Goal: Task Accomplishment & Management: Complete application form

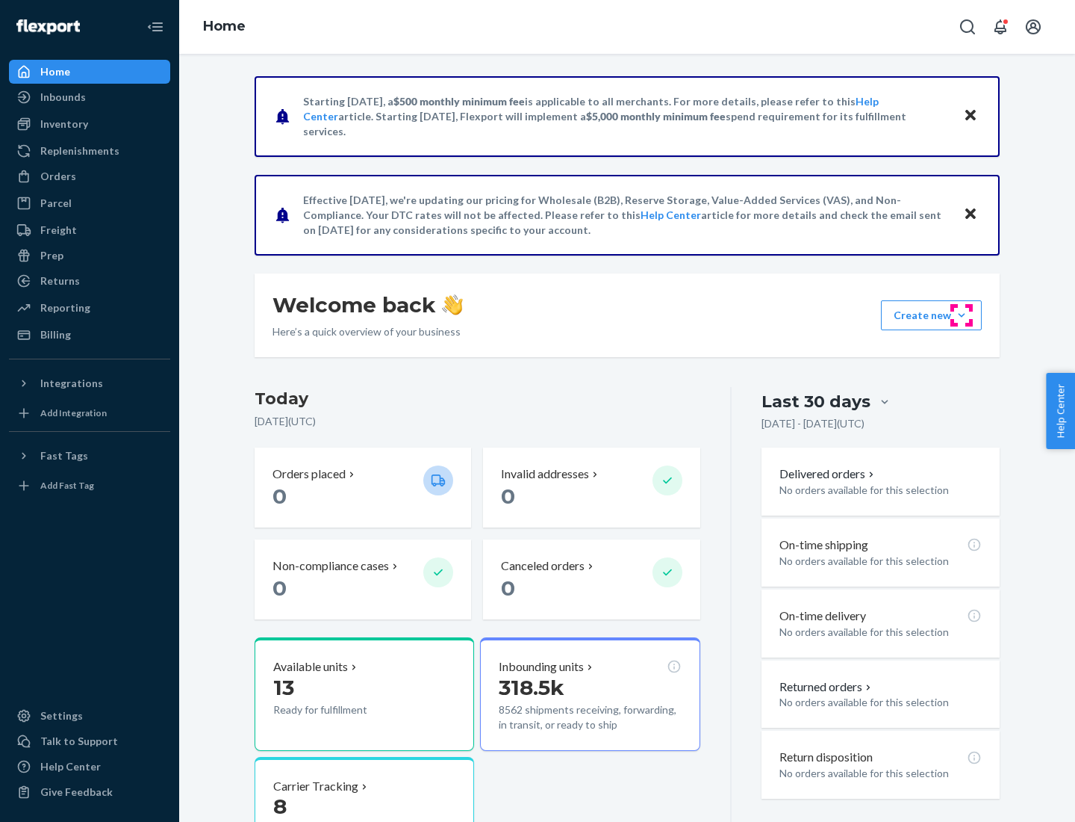
click at [962, 315] on button "Create new Create new inbound Create new order Create new product" at bounding box center [931, 315] width 101 height 30
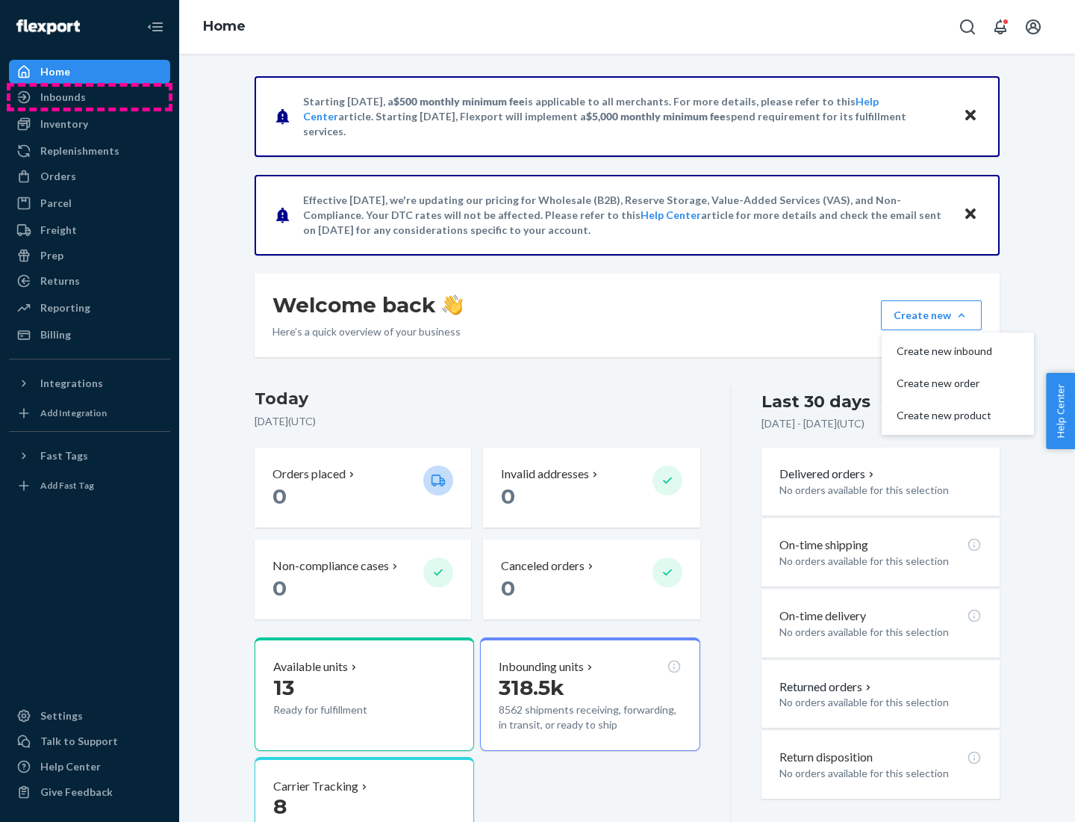
click at [90, 97] on div "Inbounds" at bounding box center [89, 97] width 158 height 21
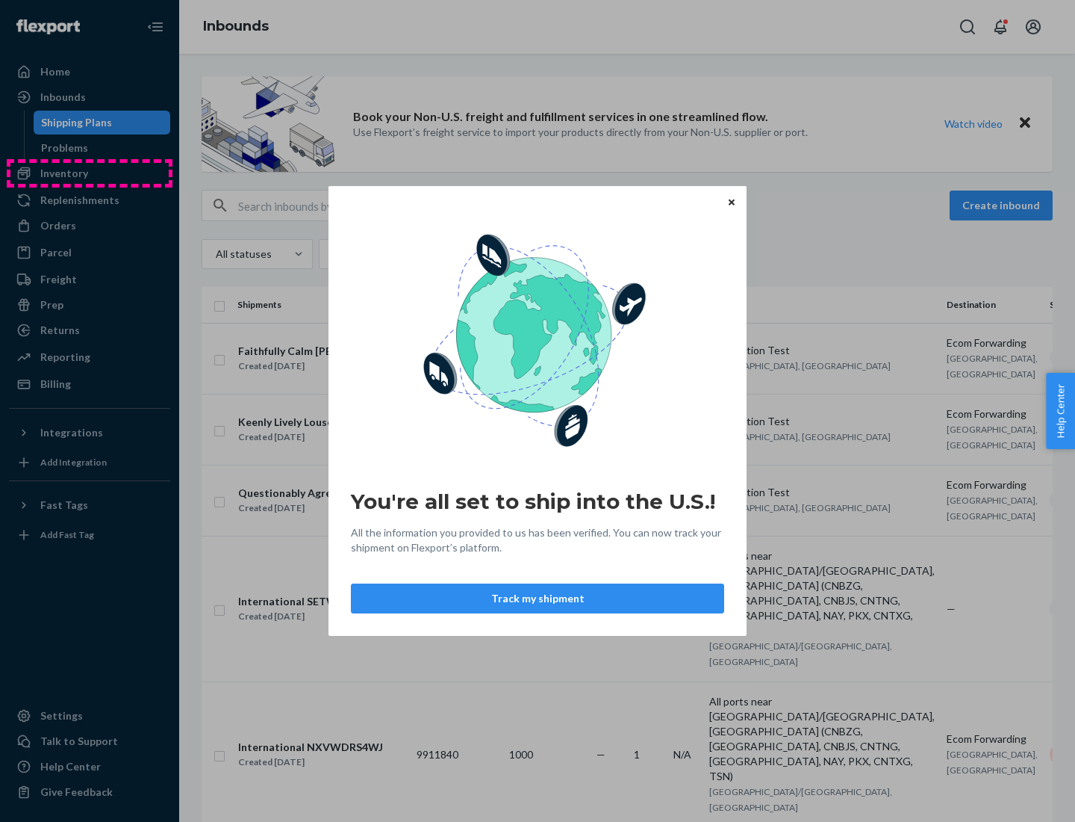
click at [90, 173] on div "You're all set to ship into the U.S.! All the information you provided to us ha…" at bounding box center [537, 411] width 1075 height 822
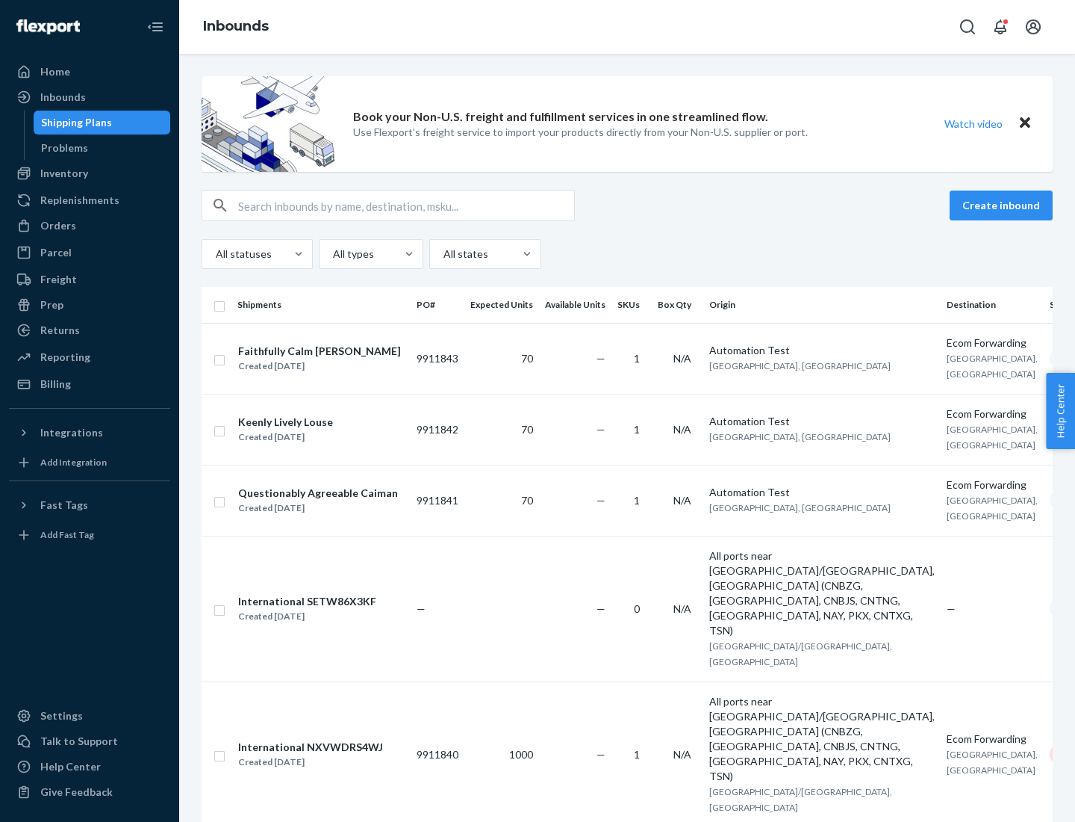
click at [627, 27] on div "Inbounds" at bounding box center [627, 27] width 896 height 54
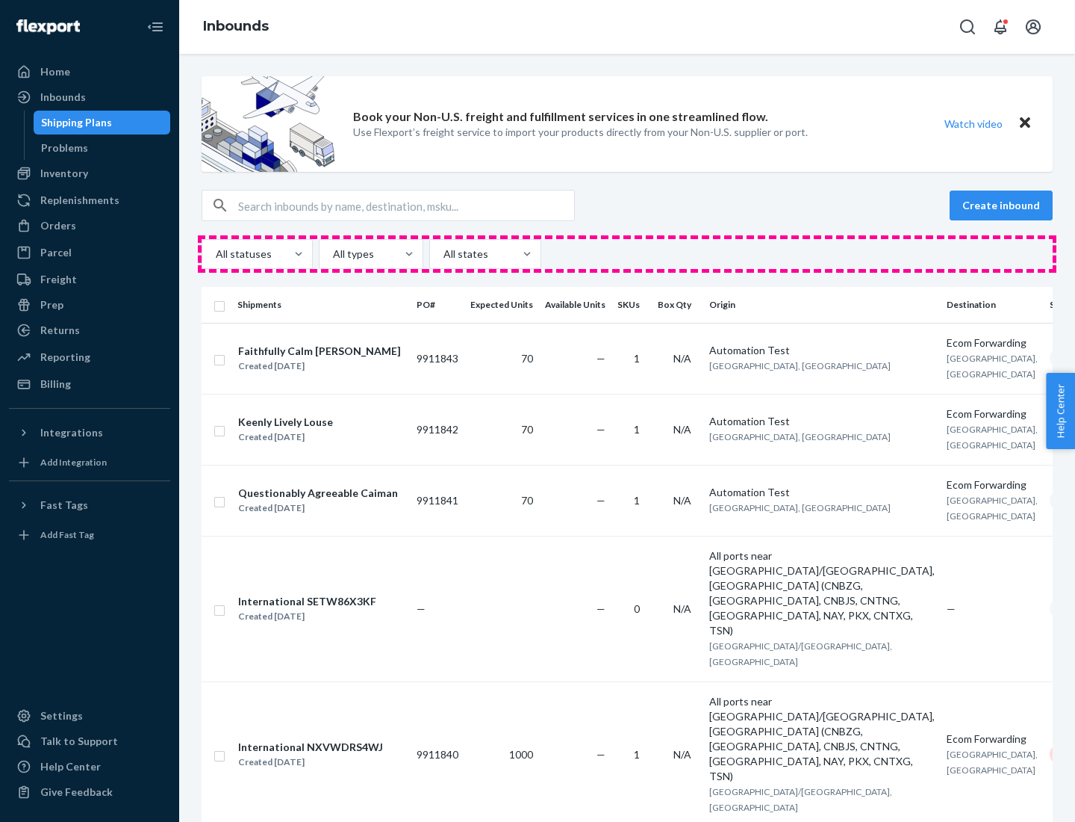
click at [627, 254] on div "All statuses All types All states" at bounding box center [627, 254] width 851 height 30
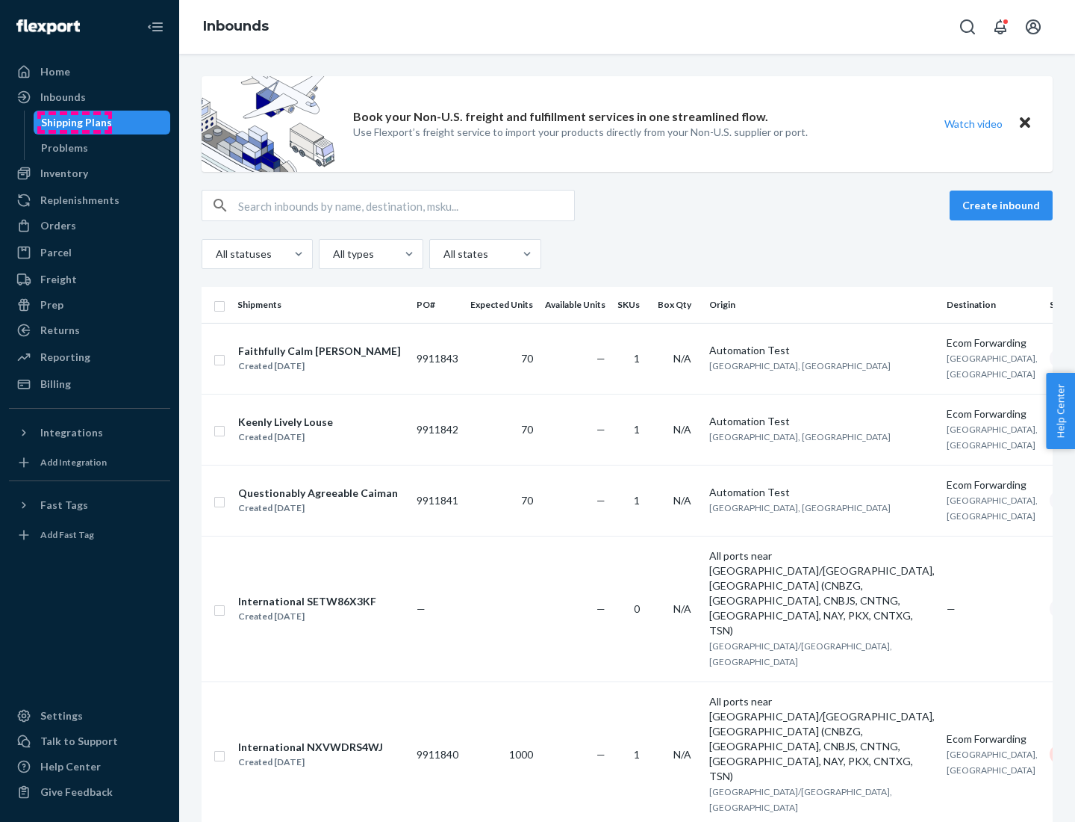
click at [74, 122] on div "Shipping Plans" at bounding box center [76, 122] width 71 height 15
click at [1004, 205] on button "Create inbound" at bounding box center [1001, 205] width 103 height 30
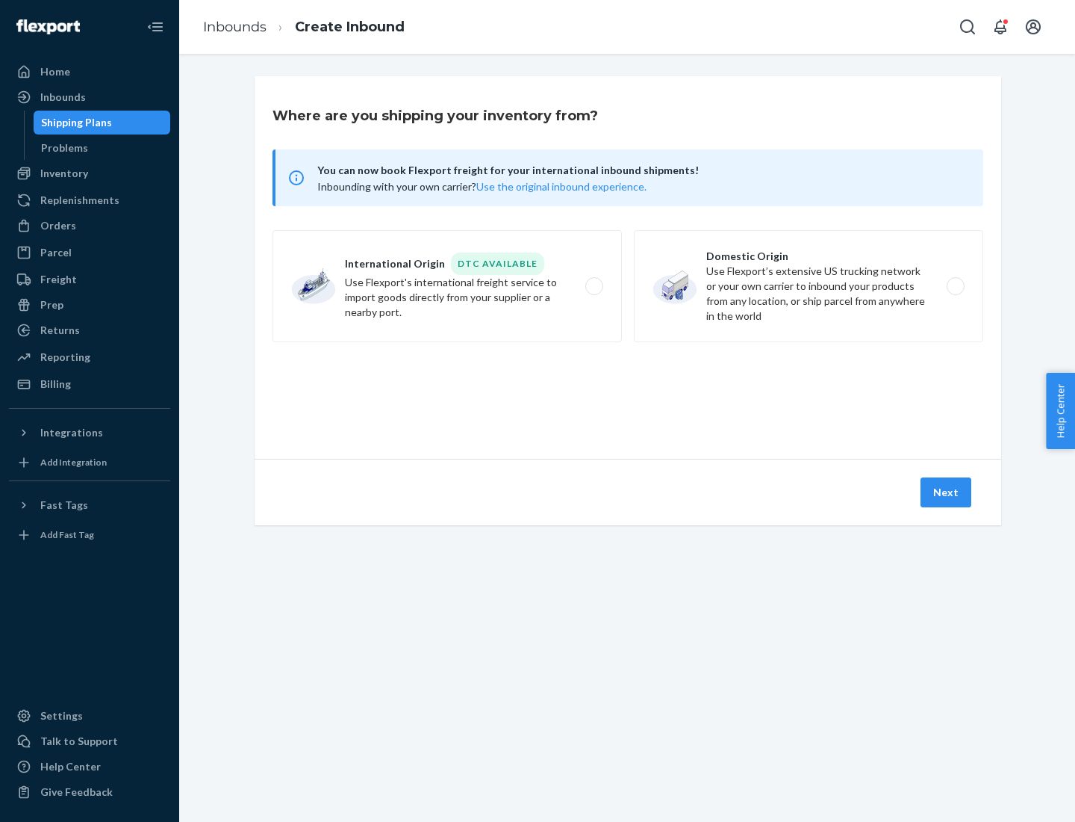
click at [447, 286] on label "International Origin DTC Available Use Flexport's international freight service…" at bounding box center [448, 286] width 350 height 112
click at [594, 286] on input "International Origin DTC Available Use Flexport's international freight service…" at bounding box center [599, 287] width 10 height 10
radio input "true"
click at [628, 391] on icon at bounding box center [628, 390] width 46 height 46
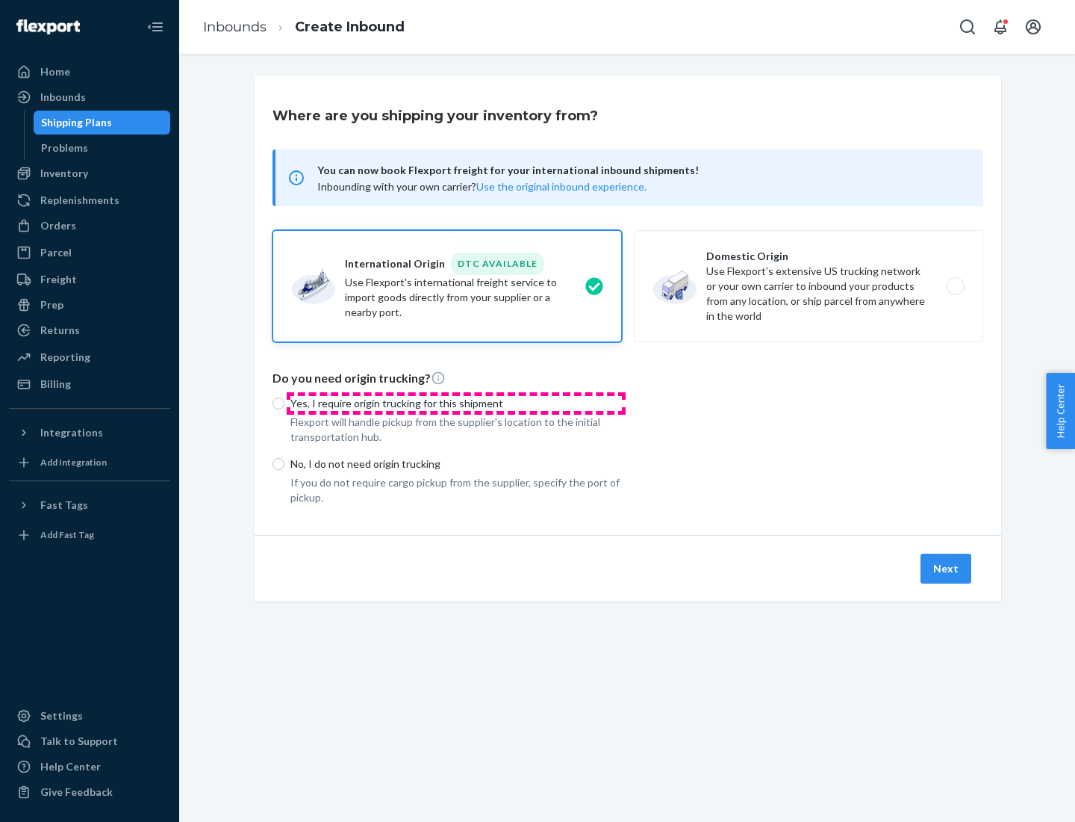
click at [456, 403] on p "Yes, I require origin trucking for this shipment" at bounding box center [457, 403] width 332 height 15
click at [285, 403] on input "Yes, I require origin trucking for this shipment" at bounding box center [279, 403] width 12 height 12
radio input "true"
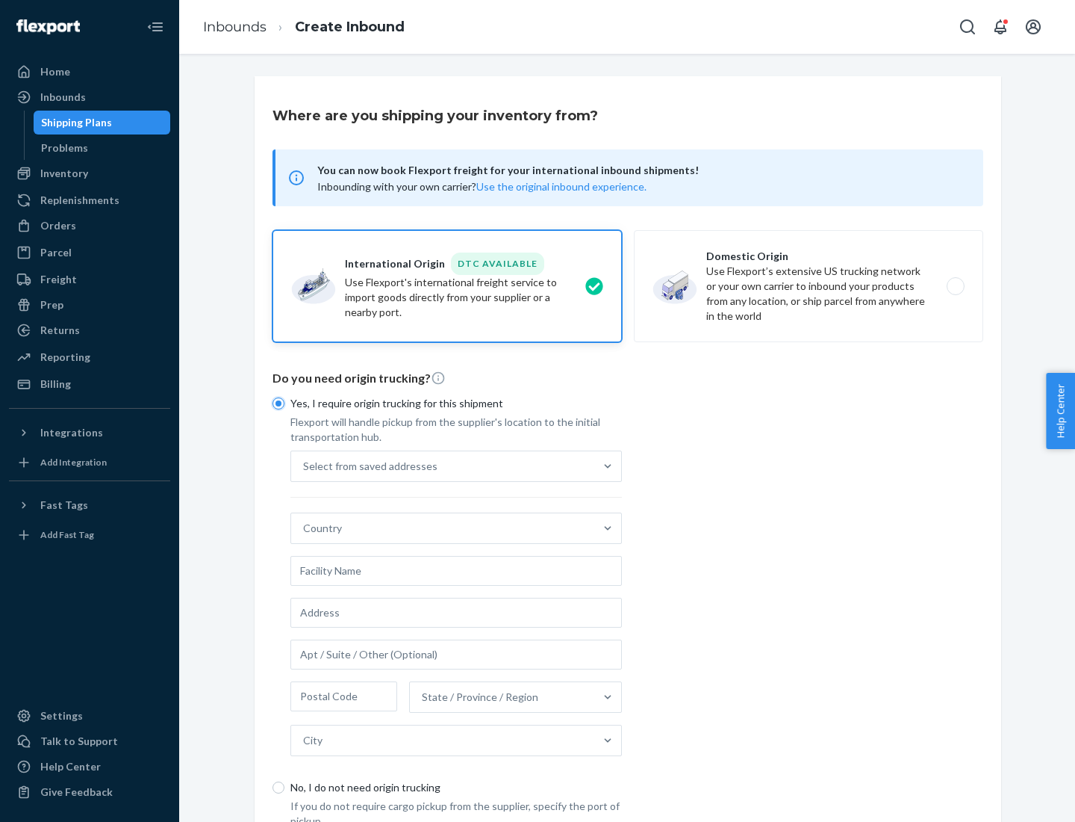
scroll to position [28, 0]
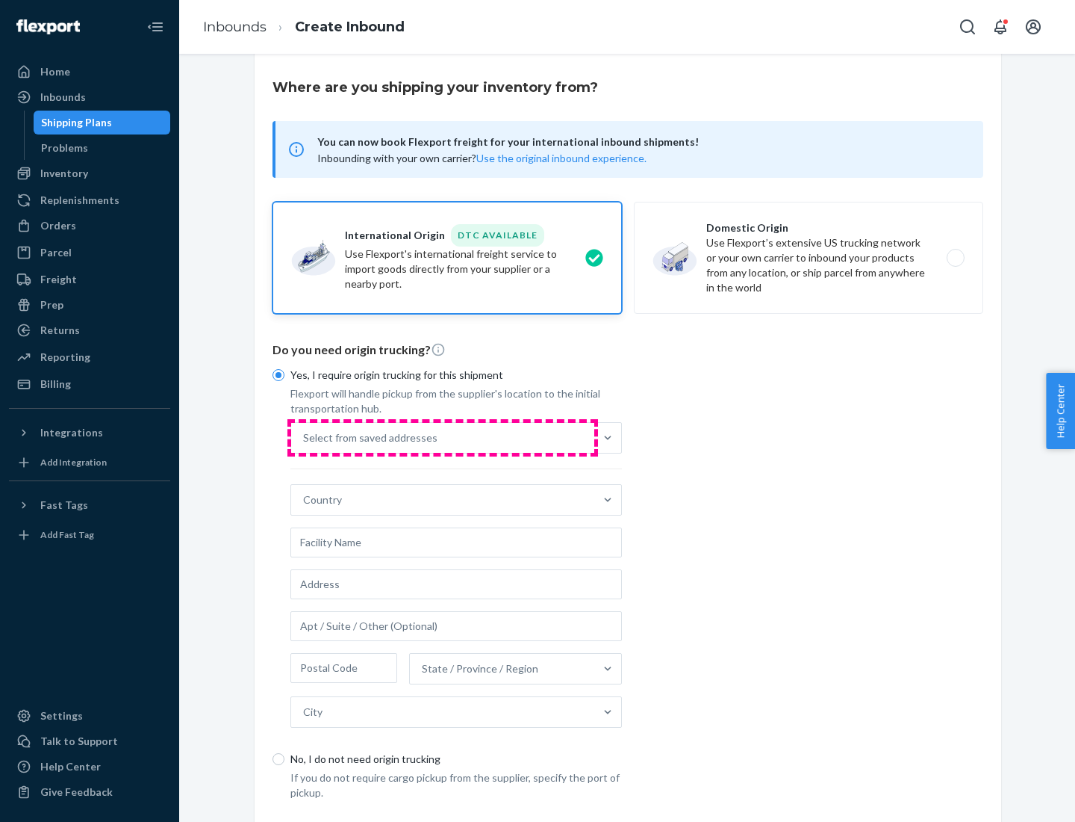
click at [443, 437] on div "Select from saved addresses" at bounding box center [442, 438] width 303 height 30
click at [305, 437] on input "Select from saved addresses" at bounding box center [303, 437] width 1 height 15
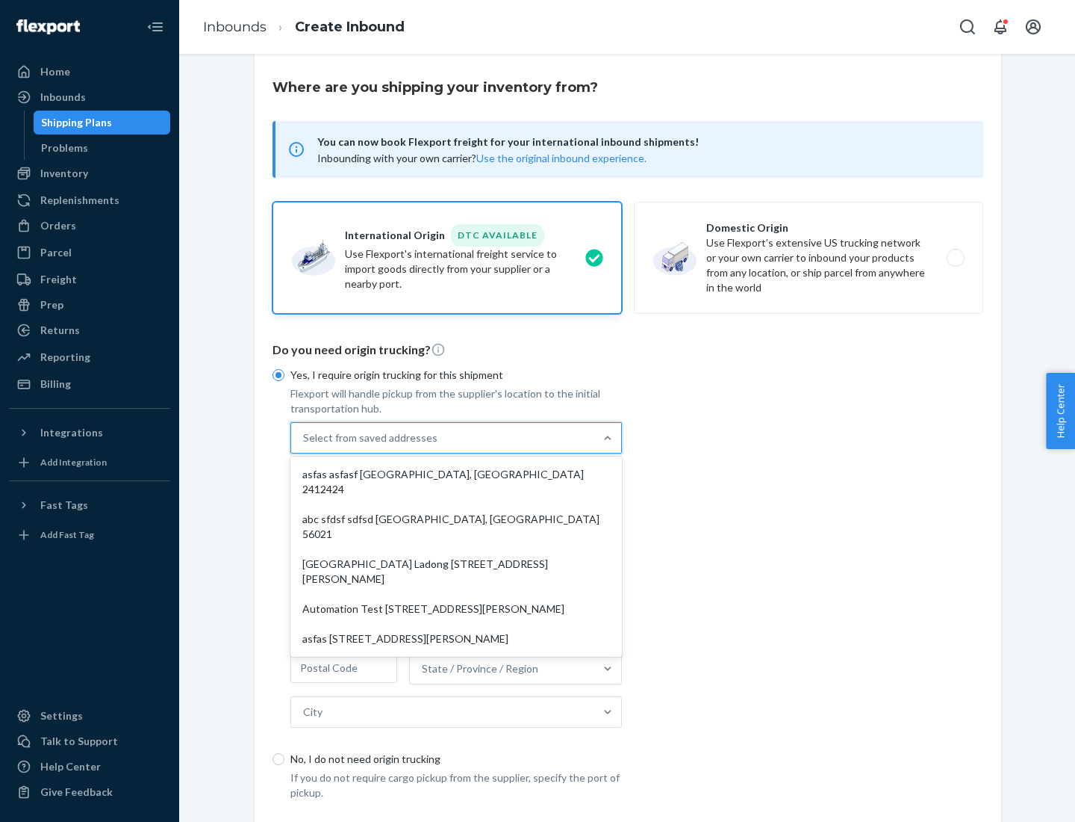
scroll to position [65, 0]
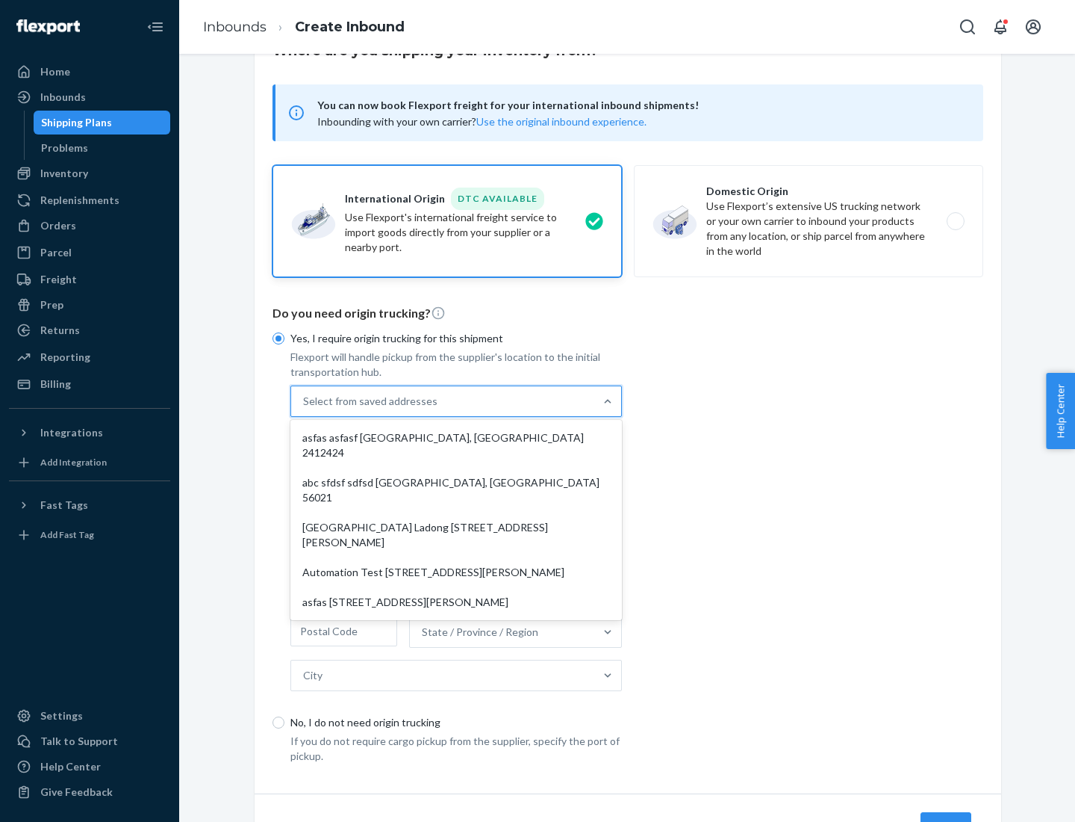
click at [456, 437] on div "asfas asfasf [GEOGRAPHIC_DATA], [GEOGRAPHIC_DATA] 2412424" at bounding box center [457, 445] width 326 height 45
click at [305, 409] on input "option asfas asfasf [GEOGRAPHIC_DATA], [GEOGRAPHIC_DATA] 2412424 focused, 1 of …" at bounding box center [303, 401] width 1 height 15
type input "asfas"
type input "asfasf"
type input "2412424"
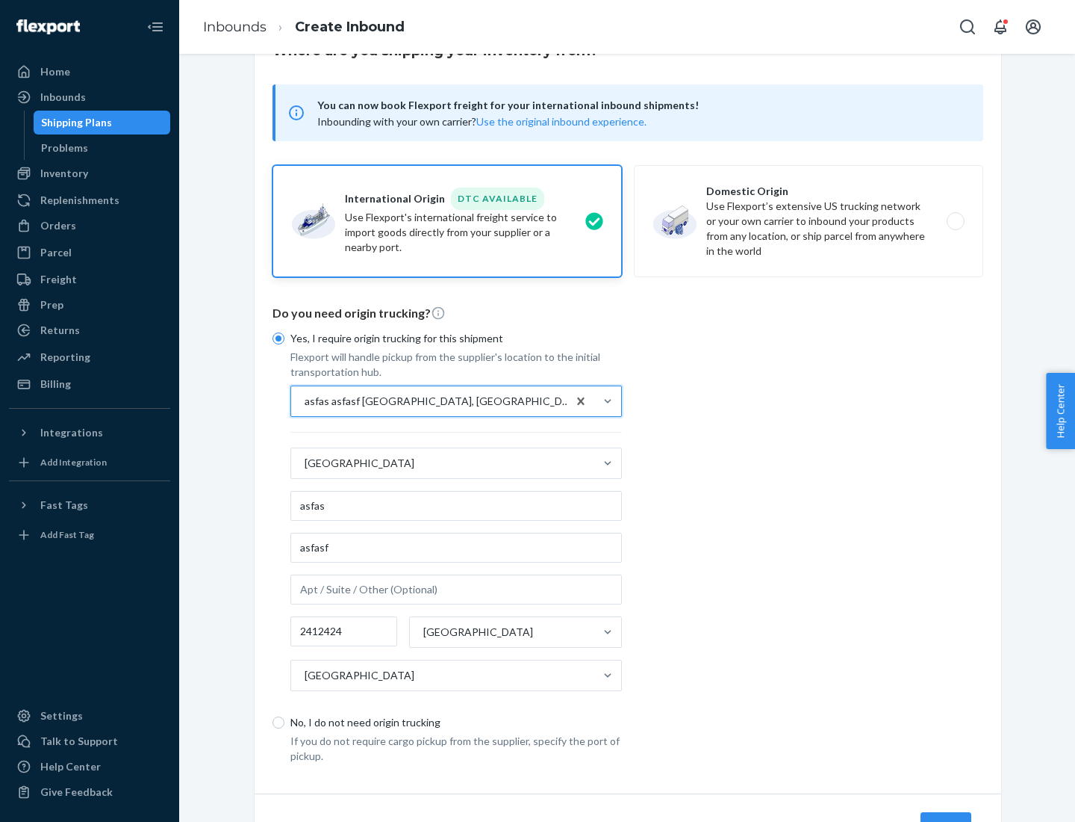
scroll to position [139, 0]
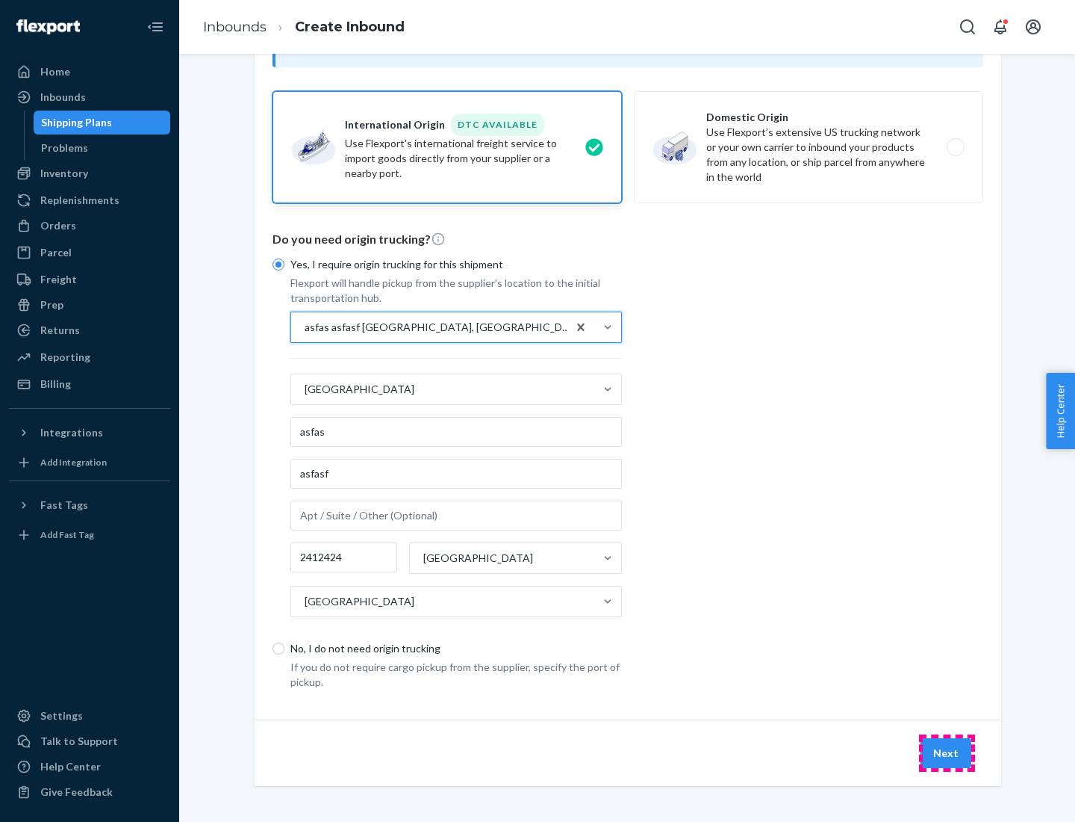
click at [947, 752] on button "Next" at bounding box center [946, 753] width 51 height 30
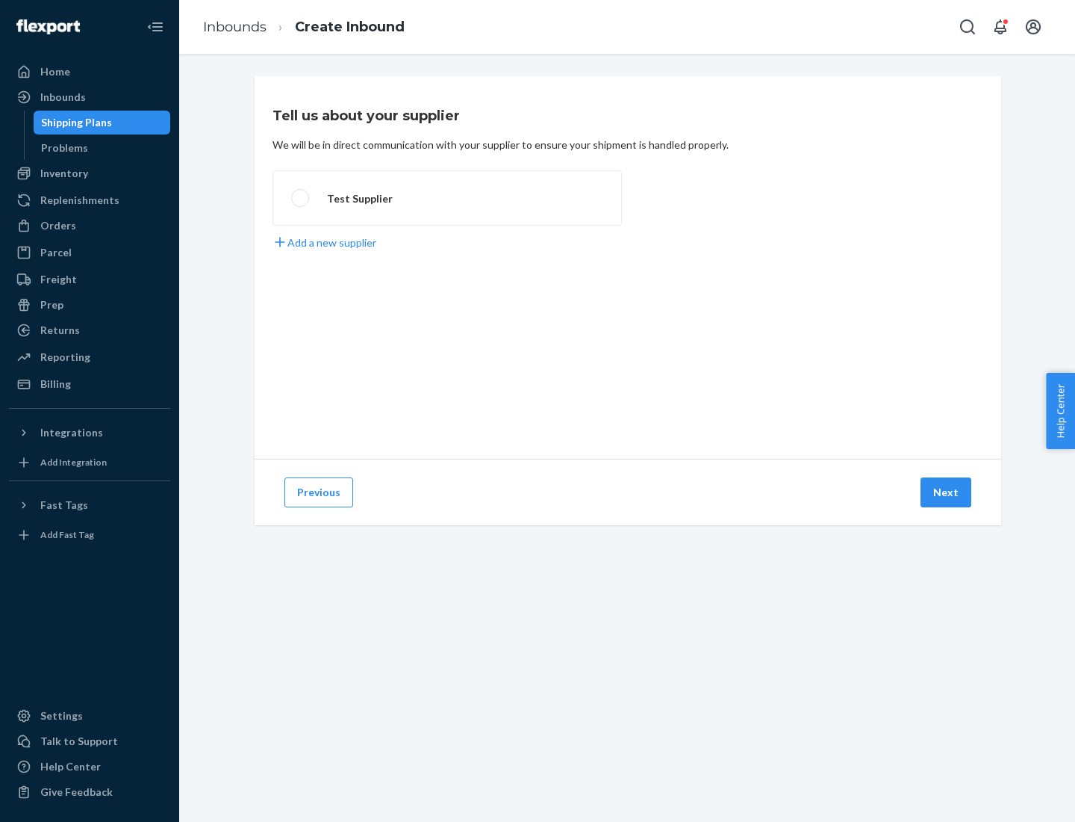
click at [447, 198] on label "Test Supplier" at bounding box center [448, 197] width 350 height 55
click at [301, 198] on input "Test Supplier" at bounding box center [296, 198] width 10 height 10
radio input "true"
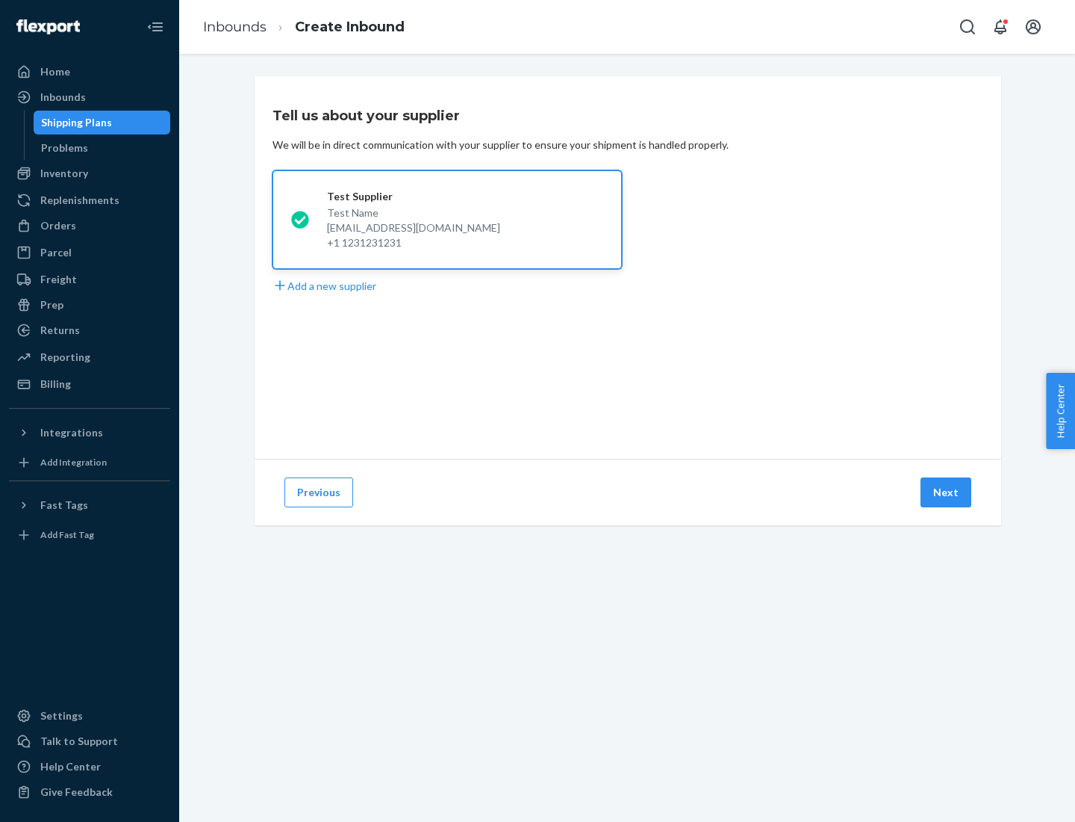
click at [947, 492] on button "Next" at bounding box center [946, 492] width 51 height 30
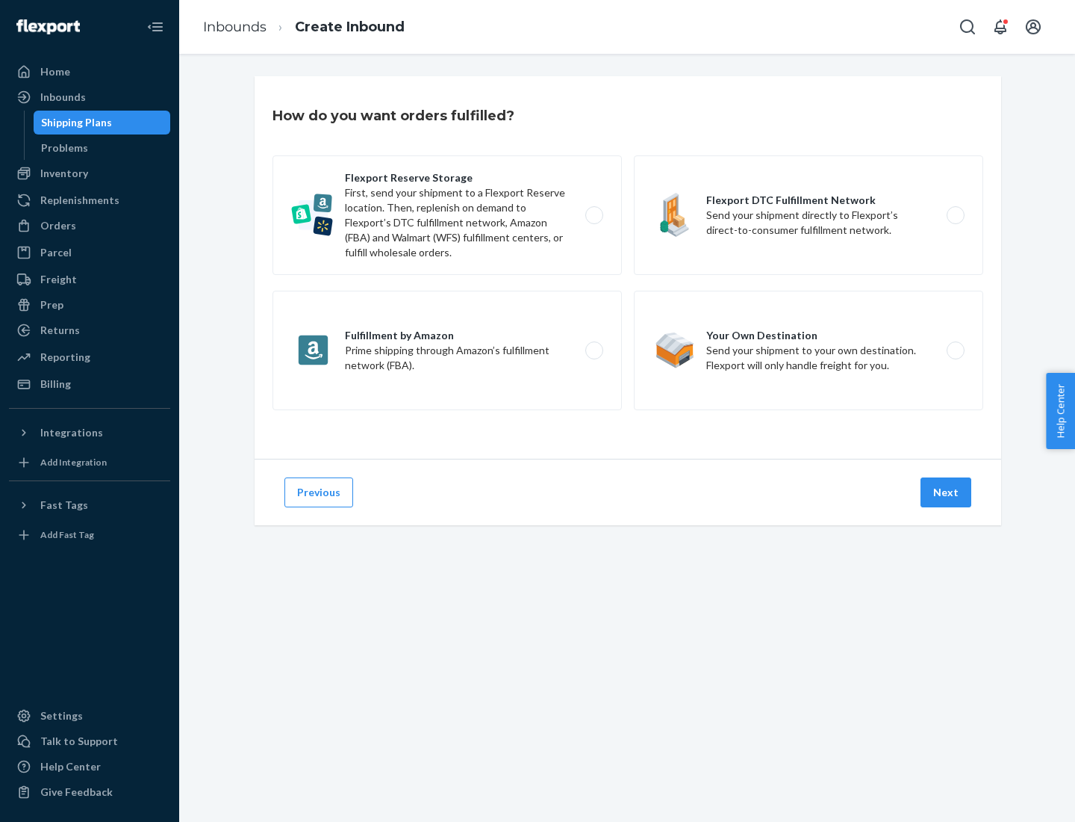
click at [447, 350] on label "Fulfillment by Amazon Prime shipping through Amazon’s fulfillment network (FBA)." at bounding box center [448, 350] width 350 height 119
click at [594, 350] on input "Fulfillment by Amazon Prime shipping through Amazon’s fulfillment network (FBA)." at bounding box center [599, 351] width 10 height 10
radio input "true"
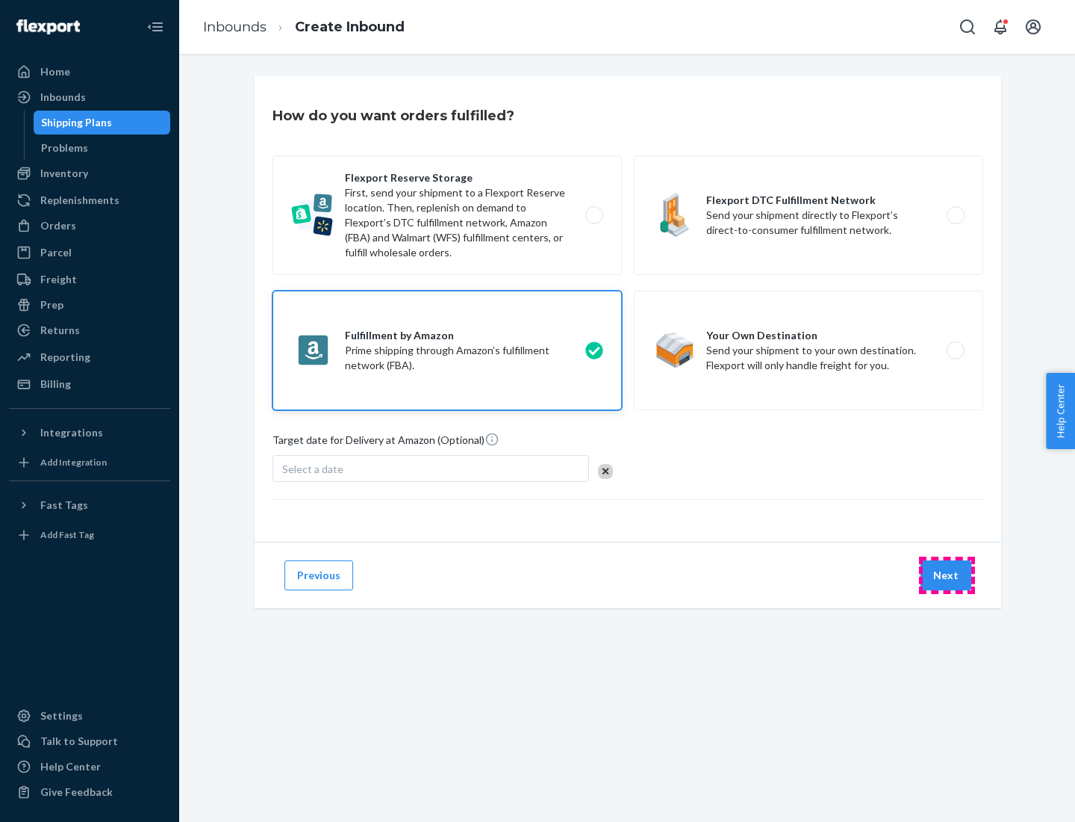
click at [947, 575] on button "Next" at bounding box center [946, 575] width 51 height 30
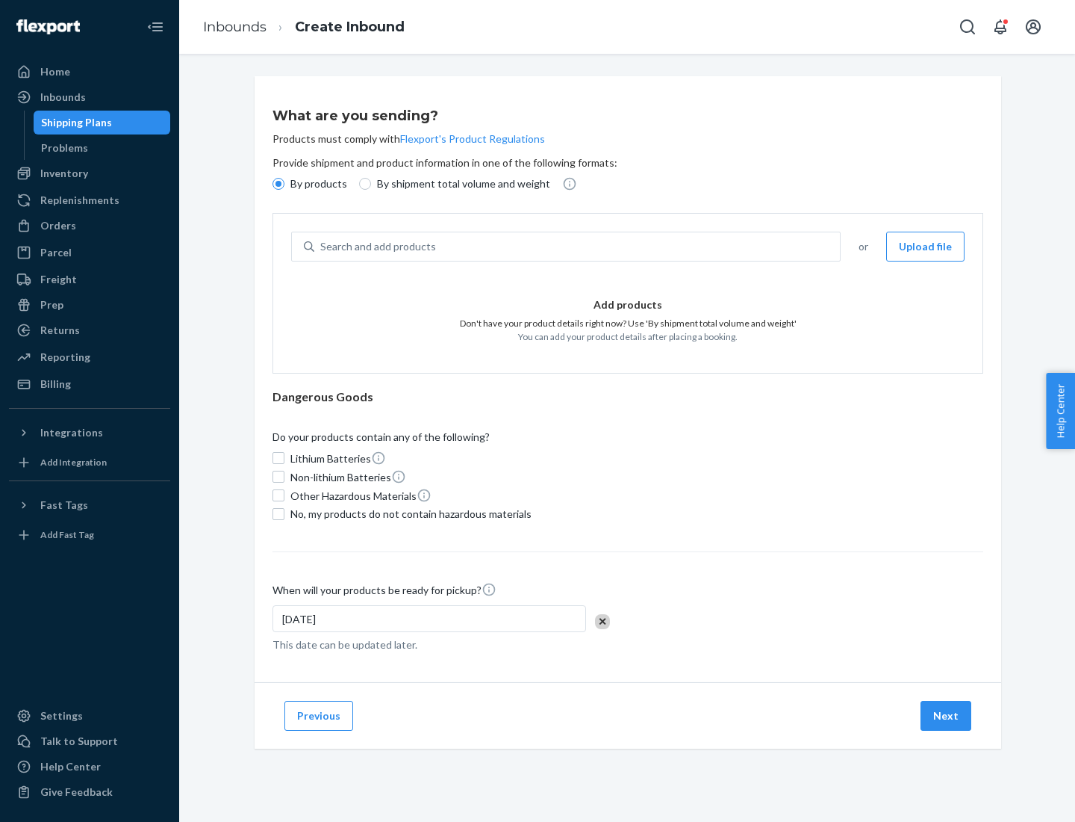
click at [459, 184] on p "By shipment total volume and weight" at bounding box center [463, 183] width 173 height 15
click at [371, 184] on input "By shipment total volume and weight" at bounding box center [365, 184] width 12 height 12
radio input "true"
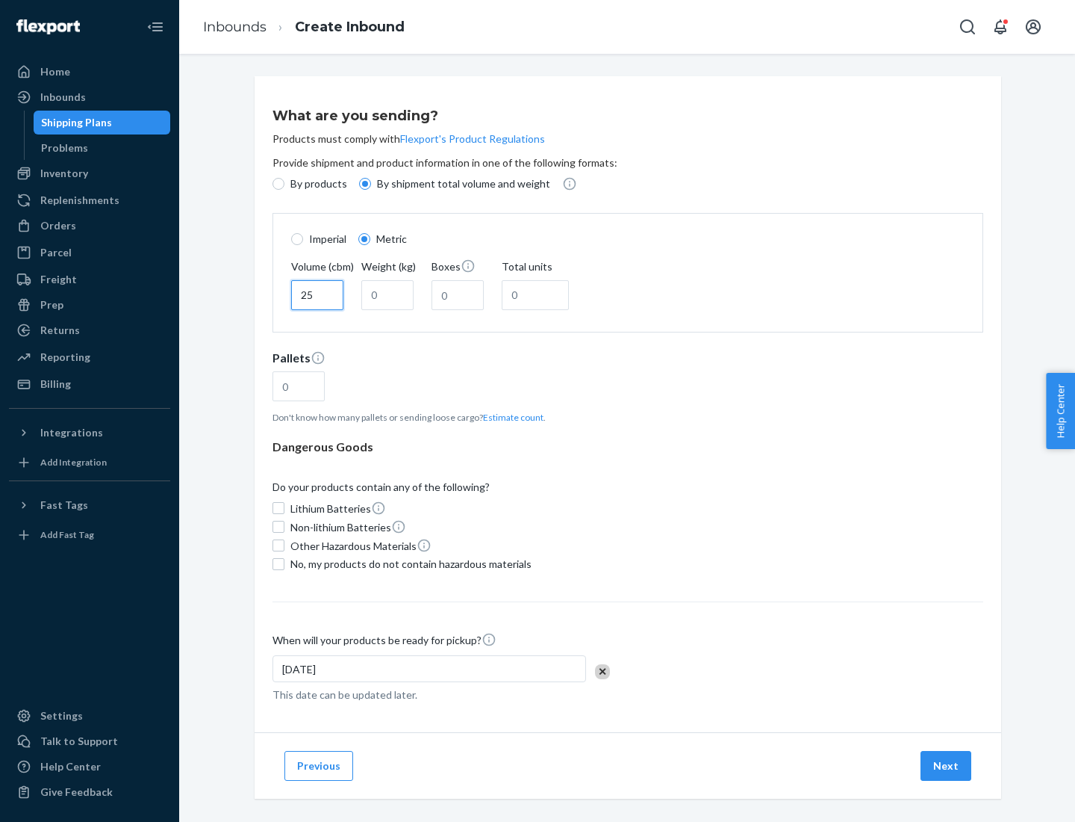
type input "25"
type input "100"
type input "50"
type input "500"
click at [510, 417] on button "Estimate count" at bounding box center [513, 417] width 60 height 13
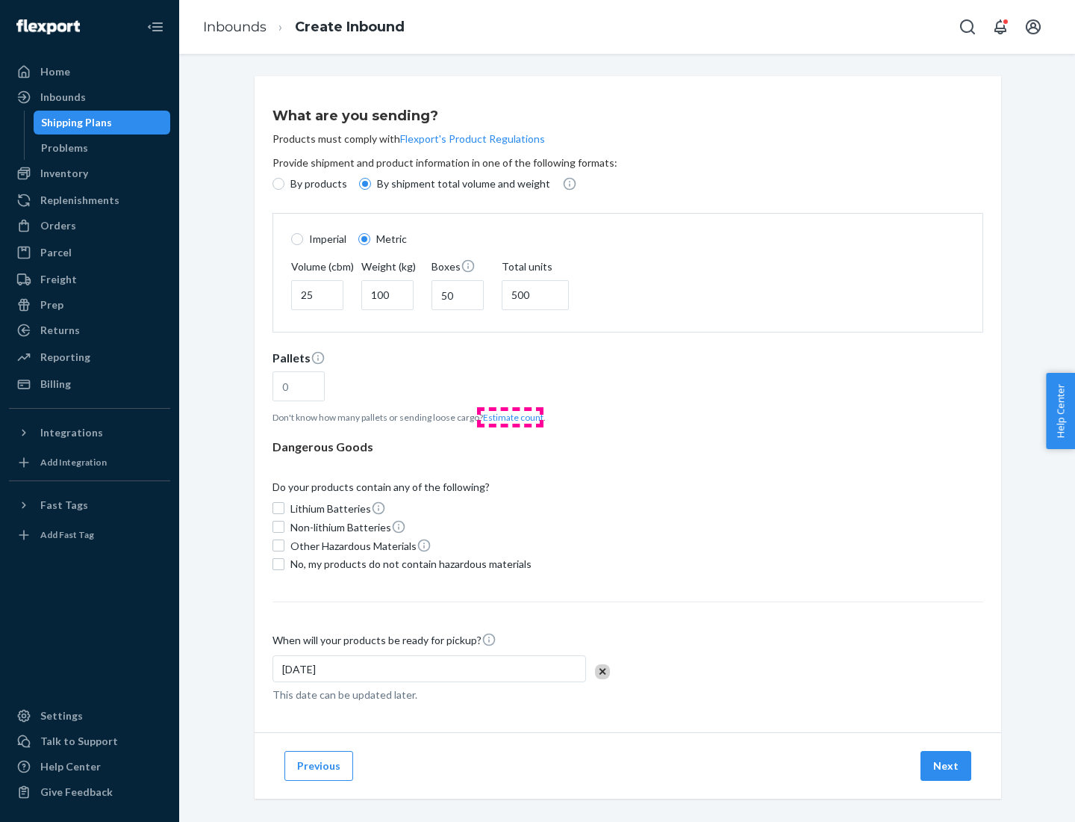
type input "16"
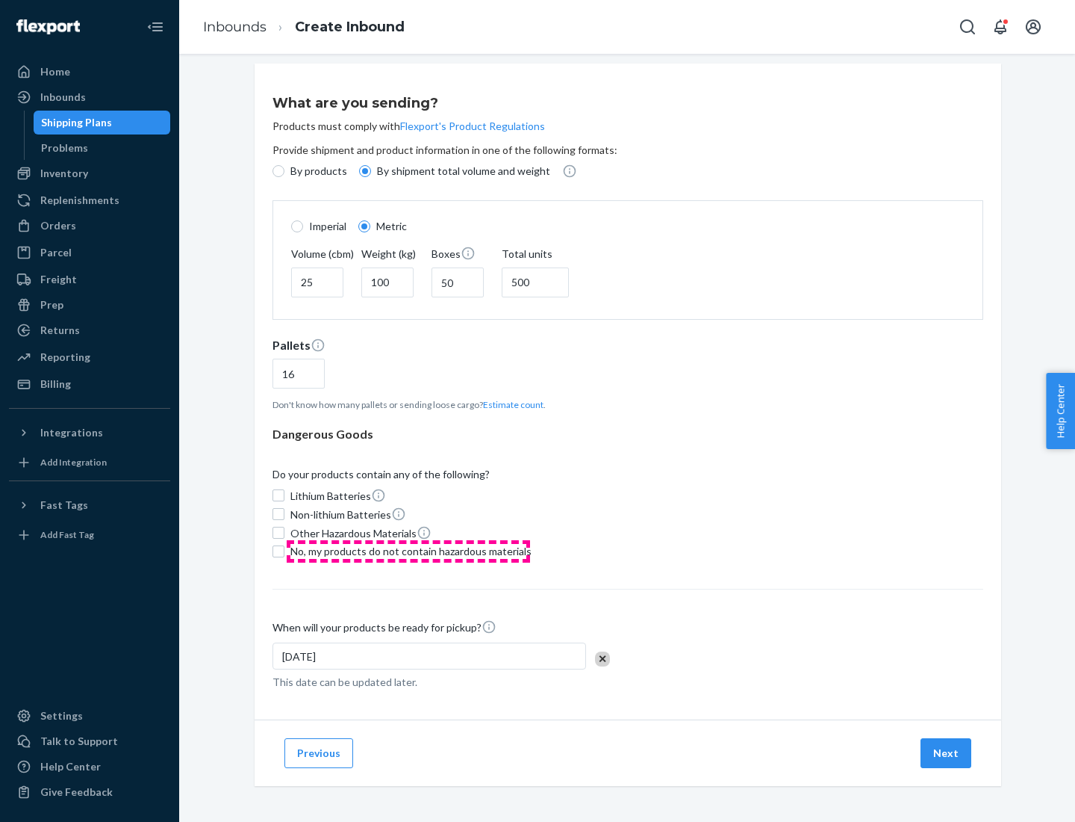
click at [409, 550] on span "No, my products do not contain hazardous materials" at bounding box center [411, 551] width 241 height 15
click at [285, 550] on input "No, my products do not contain hazardous materials" at bounding box center [279, 551] width 12 height 12
checkbox input "true"
click at [947, 752] on button "Next" at bounding box center [946, 753] width 51 height 30
